Goal: Task Accomplishment & Management: Use online tool/utility

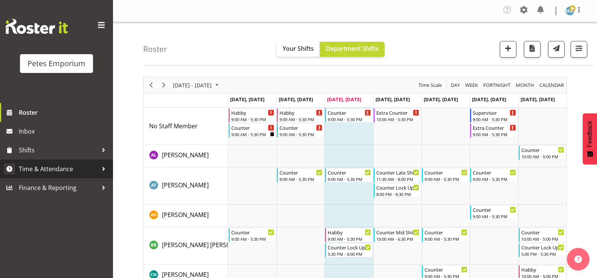
click at [68, 170] on span "Time & Attendance" at bounding box center [58, 168] width 79 height 11
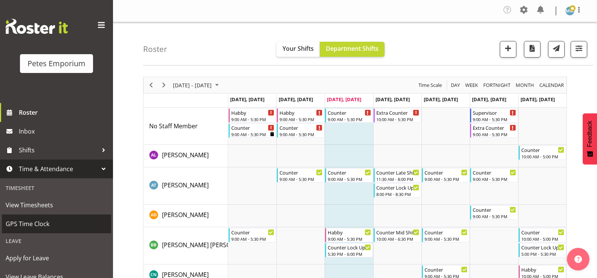
click at [41, 224] on span "GPS Time Clock" at bounding box center [57, 223] width 102 height 11
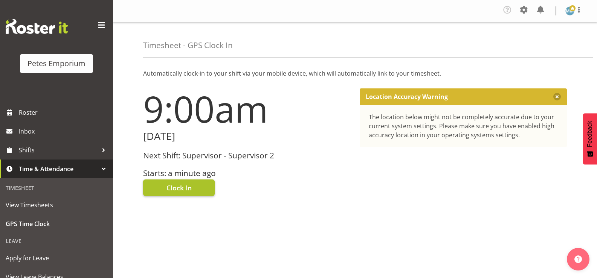
click at [191, 183] on span "Clock In" at bounding box center [178, 188] width 25 height 10
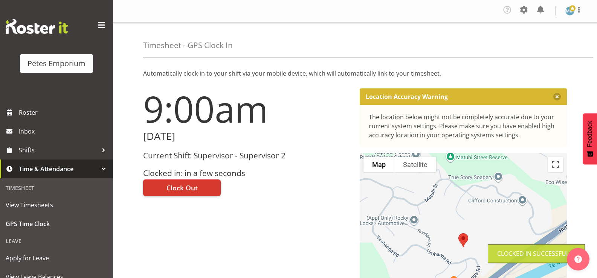
click at [573, 14] on img at bounding box center [569, 10] width 9 height 9
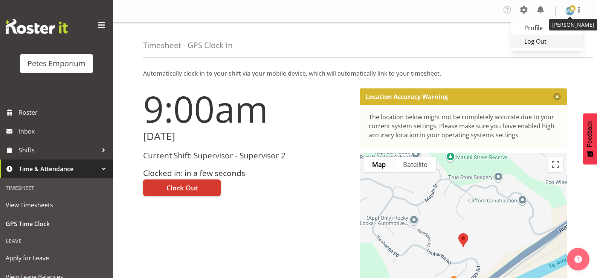
click at [545, 41] on link "Log Out" at bounding box center [547, 42] width 72 height 14
